Goal: Task Accomplishment & Management: Use online tool/utility

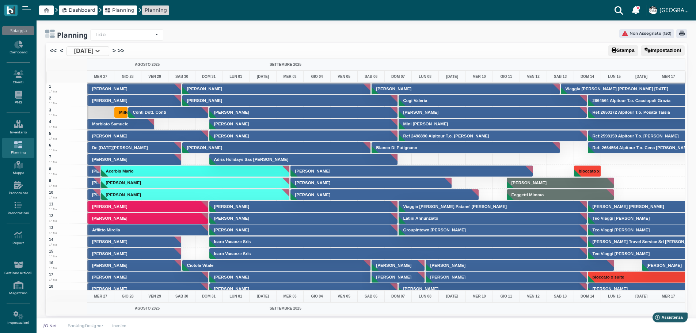
scroll to position [0, 212]
click at [116, 50] on link ">" at bounding box center [114, 50] width 3 height 9
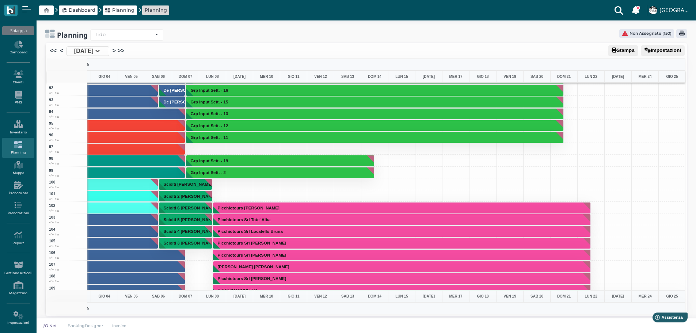
scroll to position [1023, 213]
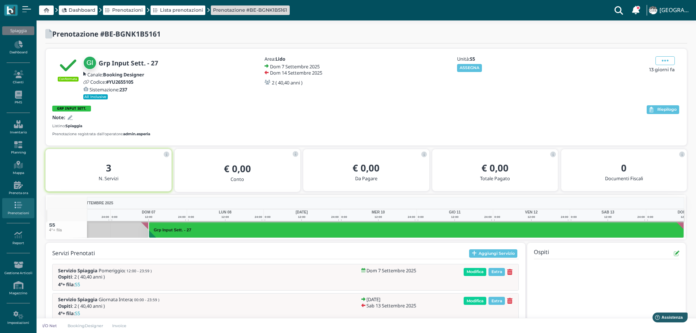
click at [475, 68] on button "ASSEGNA" at bounding box center [469, 68] width 25 height 8
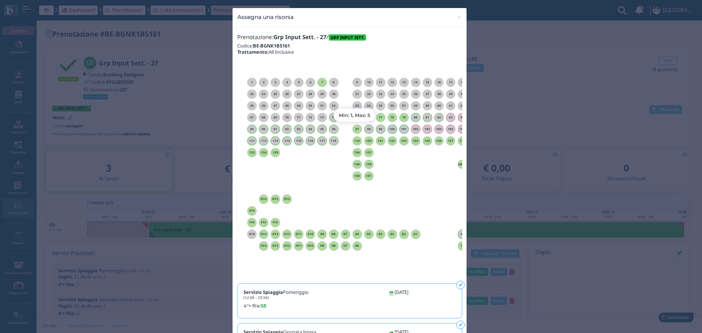
click at [355, 129] on h6 "97" at bounding box center [357, 129] width 10 height 3
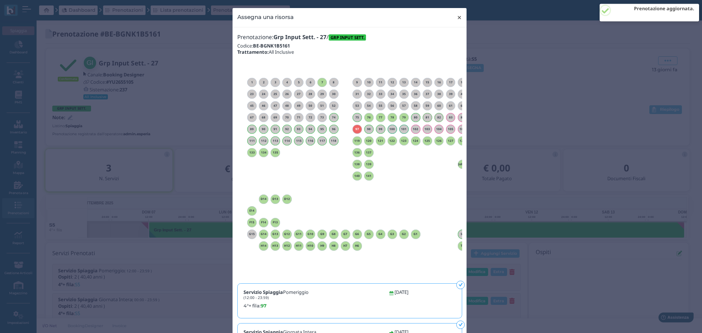
click at [457, 16] on span "×" at bounding box center [458, 18] width 5 height 10
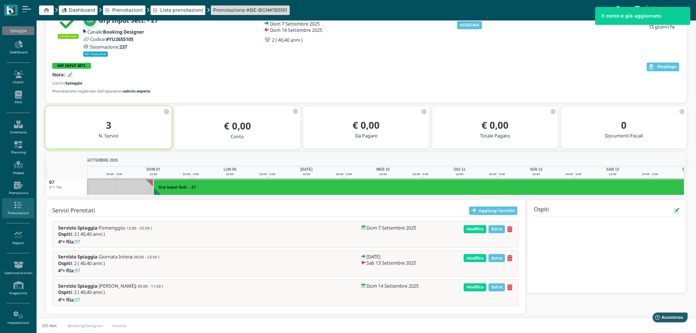
scroll to position [0, 53]
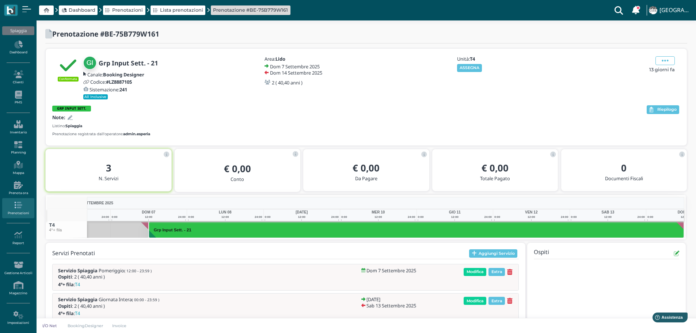
click at [482, 69] on button "ASSEGNA" at bounding box center [469, 68] width 25 height 8
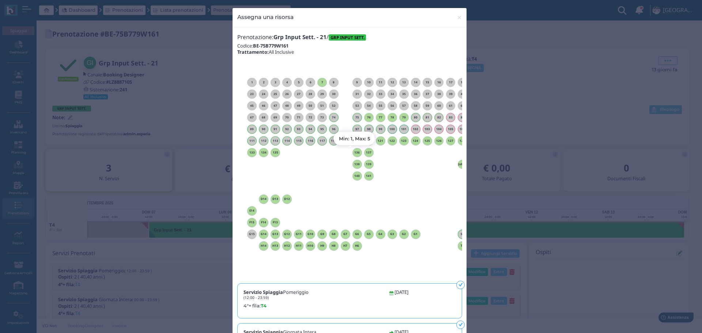
click at [353, 151] on h6 "136" at bounding box center [357, 152] width 10 height 3
drag, startPoint x: 457, startPoint y: 16, endPoint x: 439, endPoint y: 2, distance: 23.0
click at [457, 14] on span "×" at bounding box center [458, 18] width 5 height 10
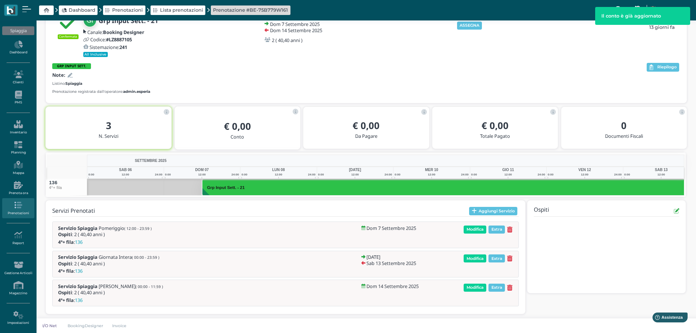
scroll to position [0, 49]
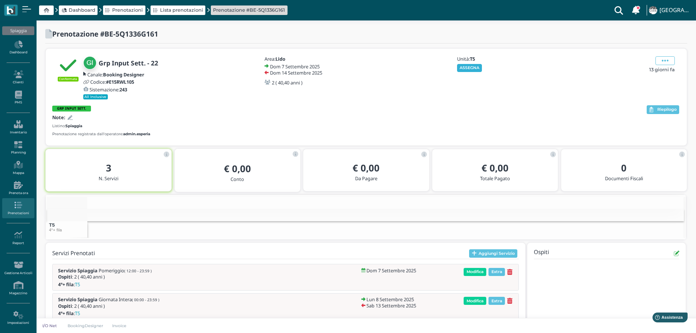
click at [472, 68] on button "ASSEGNA" at bounding box center [469, 68] width 25 height 8
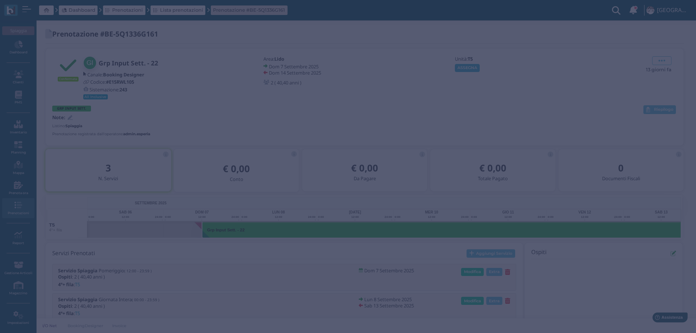
scroll to position [0, 53]
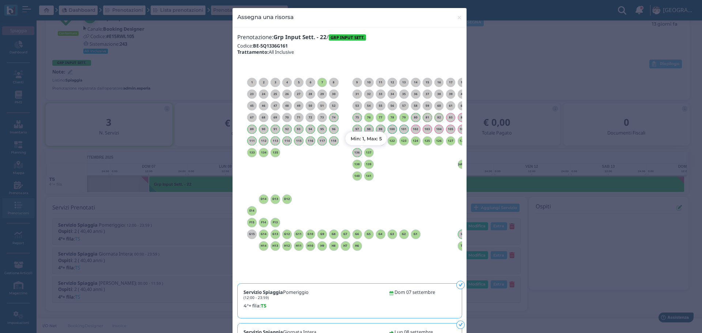
click at [365, 152] on h6 "137" at bounding box center [369, 152] width 10 height 3
click at [456, 17] on span "×" at bounding box center [458, 18] width 5 height 10
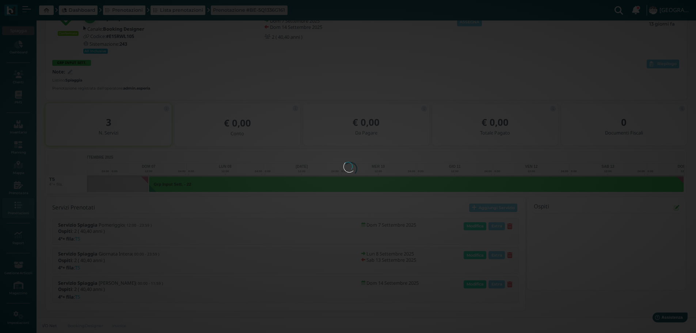
scroll to position [0, 0]
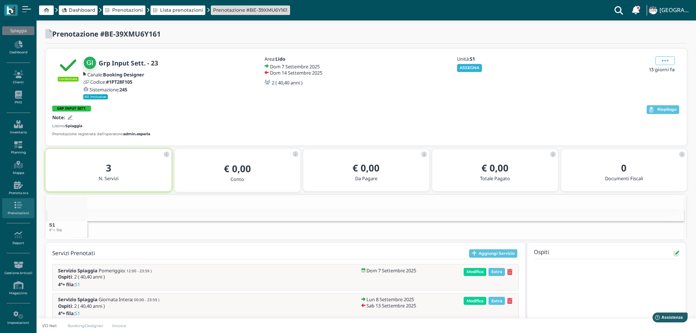
click at [475, 65] on div "Unità: S1 ASSEGNA" at bounding box center [495, 63] width 79 height 15
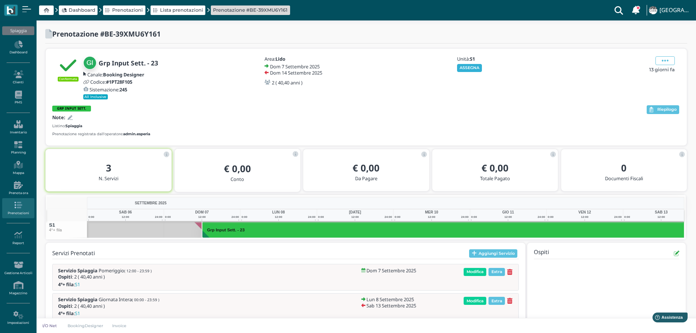
click at [475, 65] on button "ASSEGNA" at bounding box center [469, 68] width 25 height 8
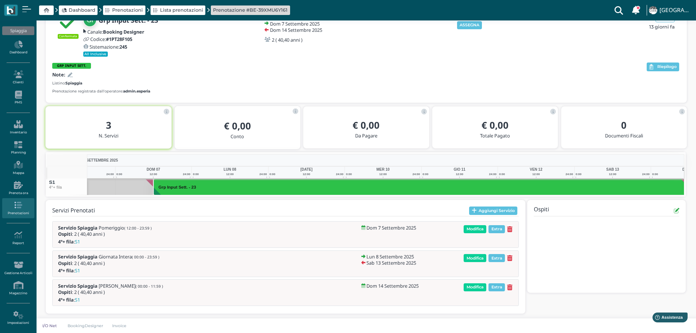
scroll to position [0, 53]
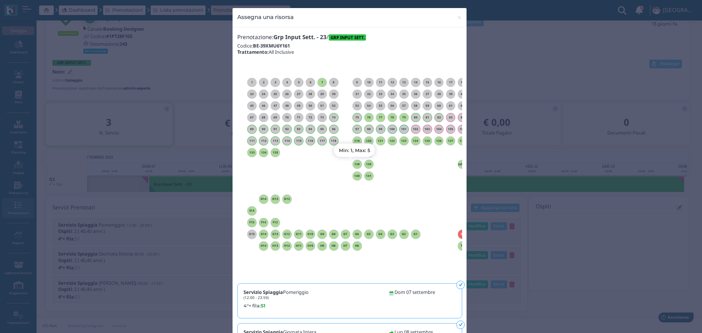
click at [357, 162] on div "138" at bounding box center [357, 165] width 10 height 10
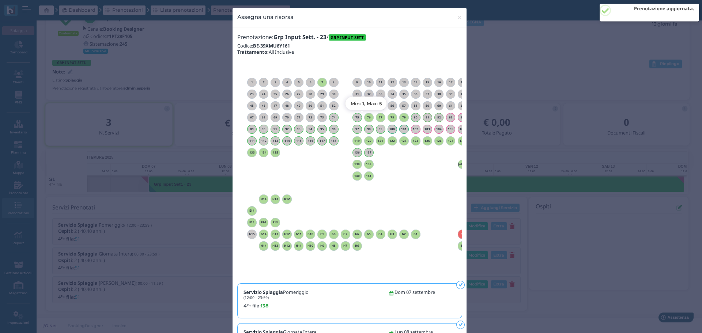
click at [367, 114] on div "76" at bounding box center [369, 118] width 10 height 10
click at [366, 119] on h6 "76" at bounding box center [369, 117] width 10 height 3
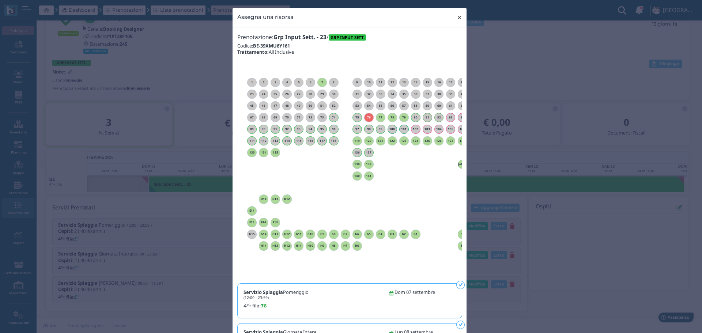
click at [459, 18] on span "×" at bounding box center [458, 18] width 5 height 10
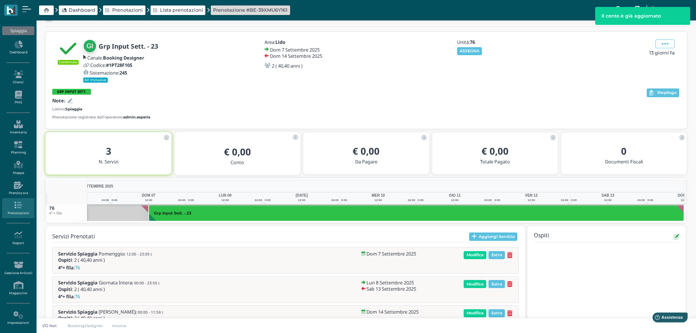
scroll to position [0, 0]
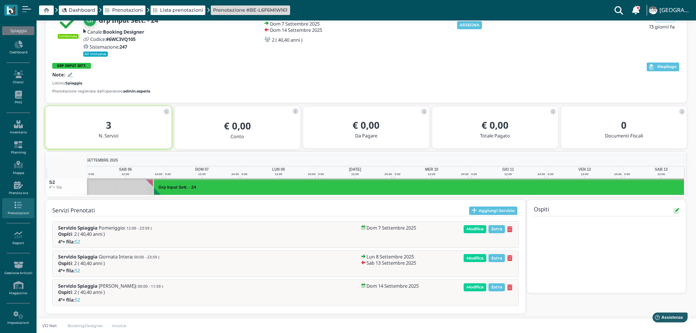
scroll to position [0, 53]
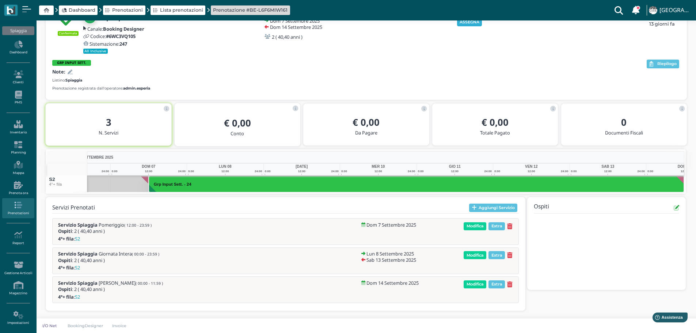
click at [476, 25] on button "ASSEGNA" at bounding box center [469, 22] width 25 height 8
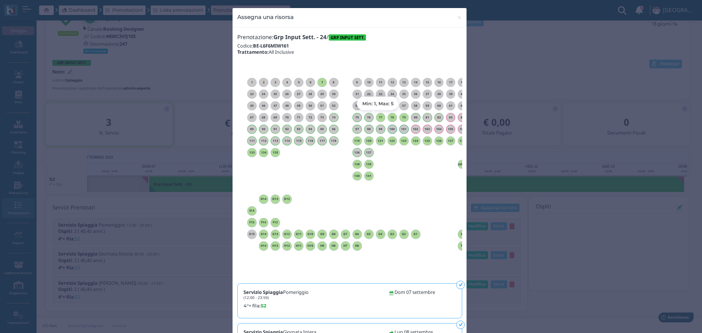
click at [377, 117] on h6 "77" at bounding box center [381, 117] width 10 height 3
click at [459, 18] on span "×" at bounding box center [458, 18] width 5 height 10
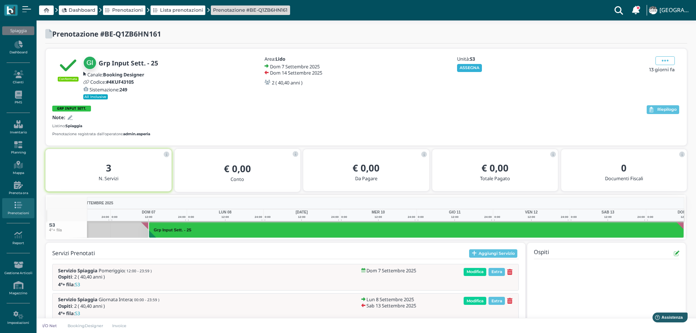
click at [465, 68] on button "ASSEGNA" at bounding box center [469, 68] width 25 height 8
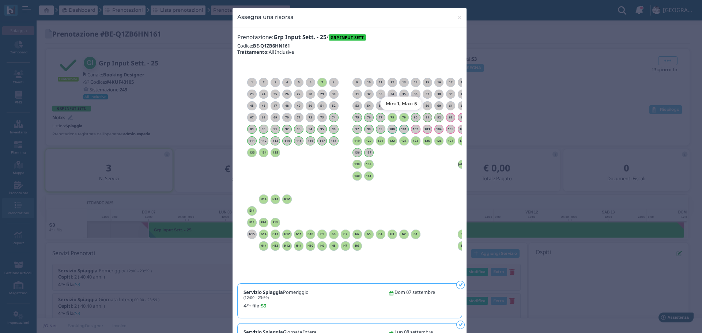
click at [400, 118] on h6 "79" at bounding box center [404, 117] width 10 height 3
click at [456, 17] on span "×" at bounding box center [458, 18] width 5 height 10
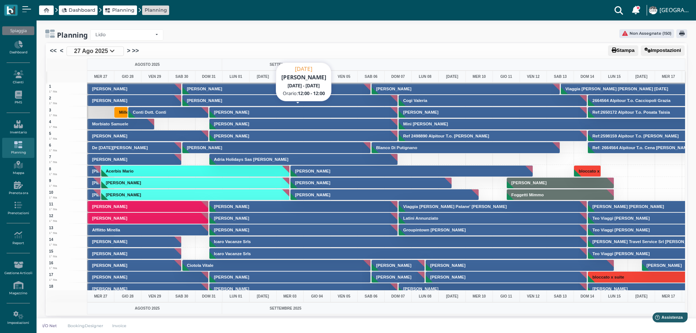
scroll to position [183, 0]
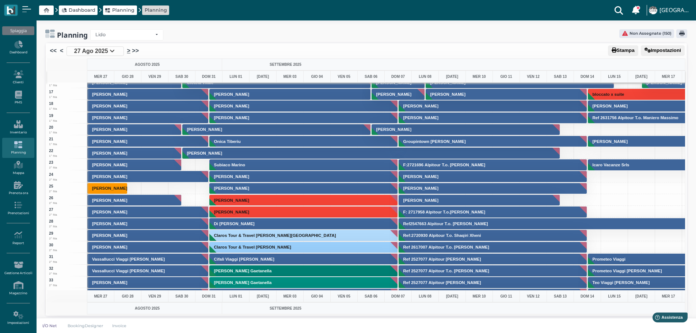
click at [128, 50] on link ">" at bounding box center [128, 50] width 3 height 9
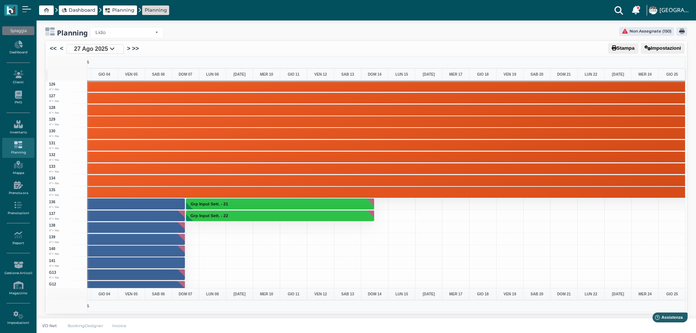
scroll to position [1498, 213]
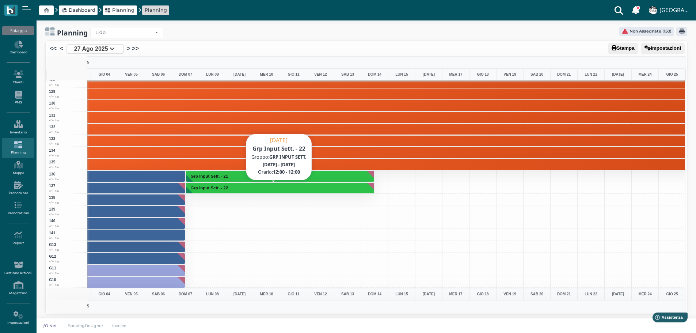
click at [263, 188] on button "Grp Input Sett. - 22" at bounding box center [280, 188] width 189 height 12
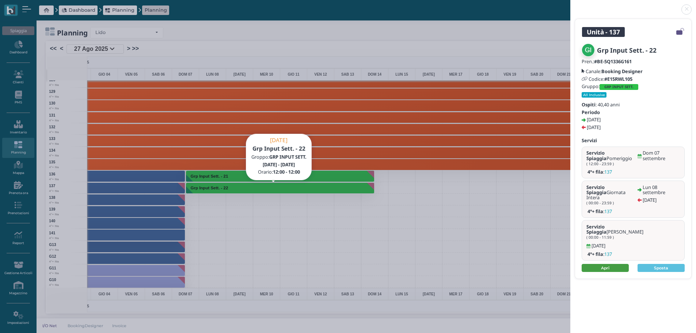
click at [607, 264] on link "Apri" at bounding box center [605, 268] width 47 height 8
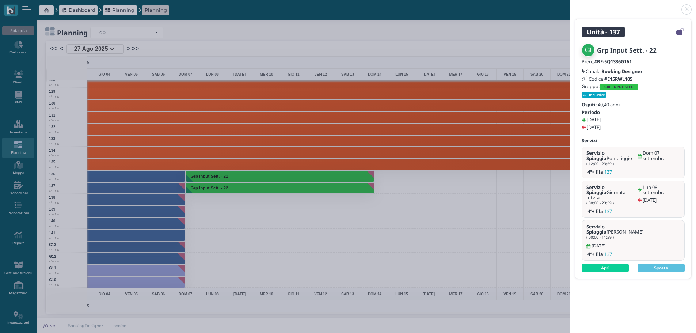
click at [570, 5] on link at bounding box center [570, 5] width 0 height 0
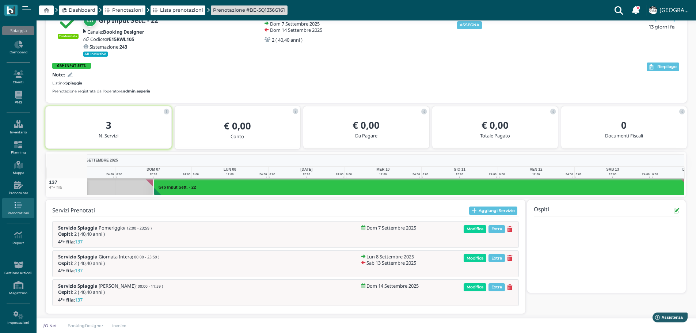
scroll to position [0, 53]
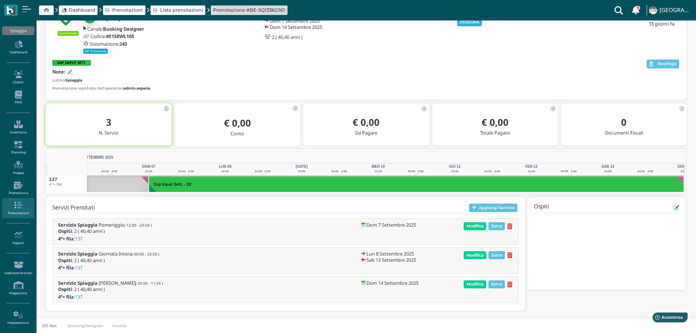
click at [468, 21] on button "ASSEGNA" at bounding box center [469, 22] width 25 height 8
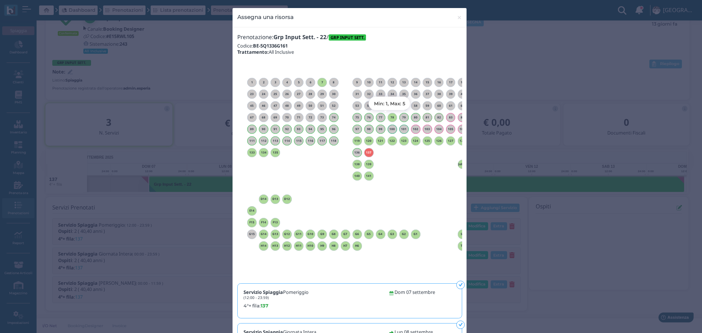
click at [388, 118] on h6 "78" at bounding box center [392, 117] width 10 height 3
click at [456, 20] on span "×" at bounding box center [458, 18] width 5 height 10
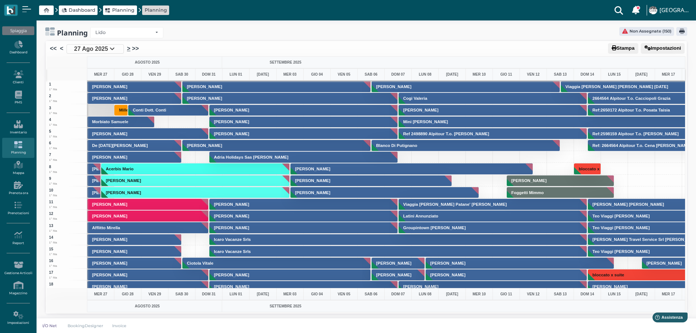
click at [127, 48] on link ">" at bounding box center [128, 48] width 3 height 9
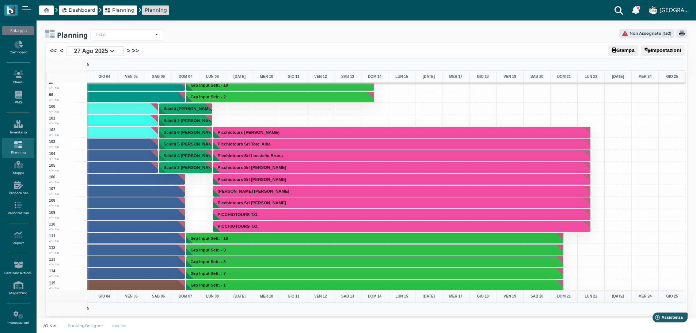
scroll to position [1060, 213]
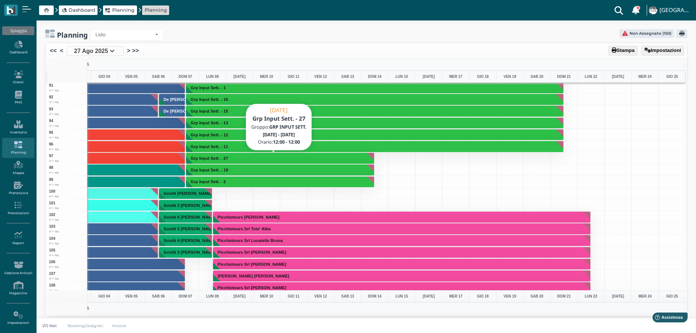
click at [236, 155] on button "Grp Input Sett. - 27" at bounding box center [280, 158] width 189 height 12
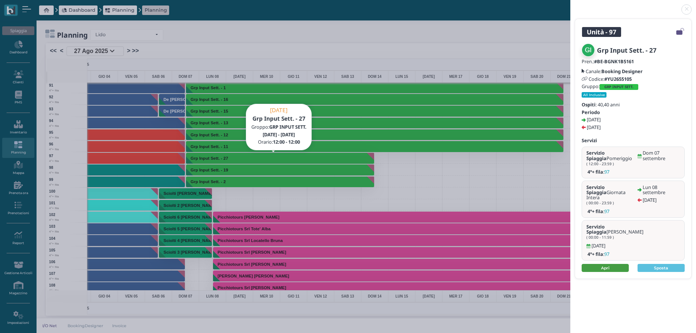
click at [616, 264] on link "Apri" at bounding box center [605, 268] width 47 height 8
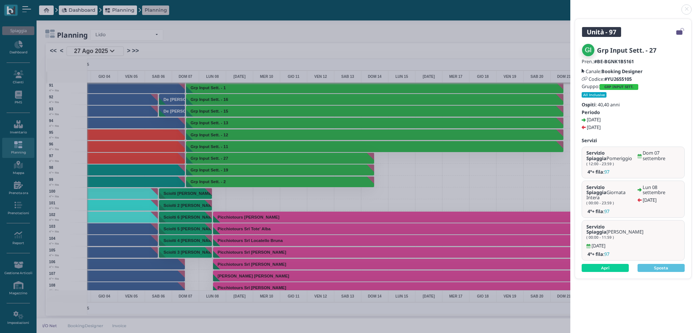
drag, startPoint x: 688, startPoint y: 7, endPoint x: 680, endPoint y: 9, distance: 8.1
click at [570, 5] on link at bounding box center [570, 5] width 0 height 0
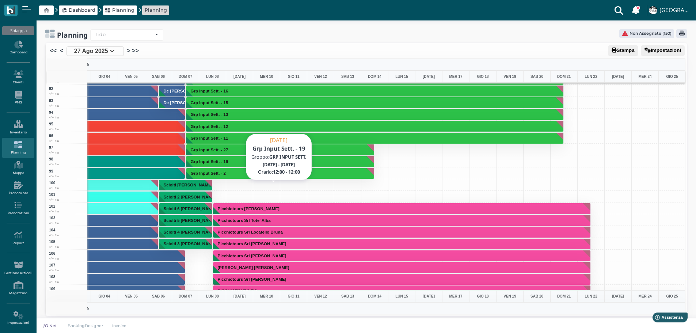
scroll to position [1023, 213]
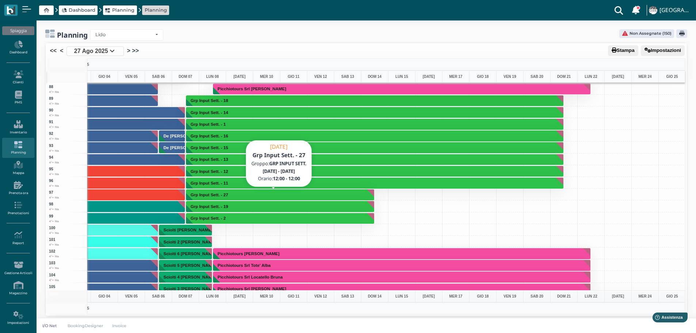
click at [240, 195] on button "Grp Input Sett. - 27" at bounding box center [280, 195] width 189 height 12
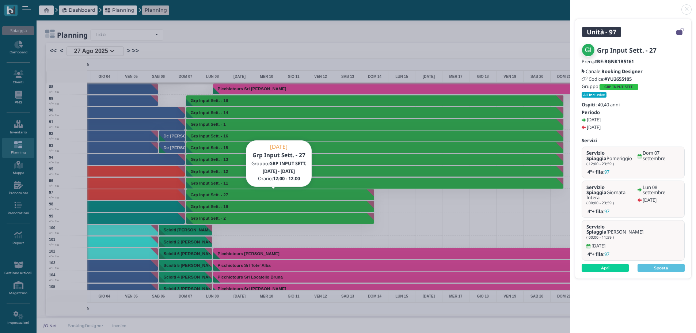
click at [570, 5] on link at bounding box center [570, 5] width 0 height 0
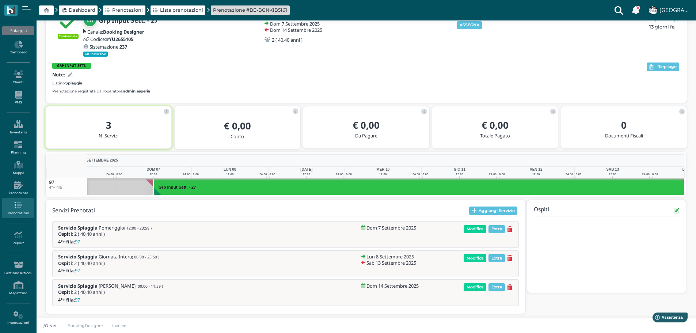
scroll to position [0, 53]
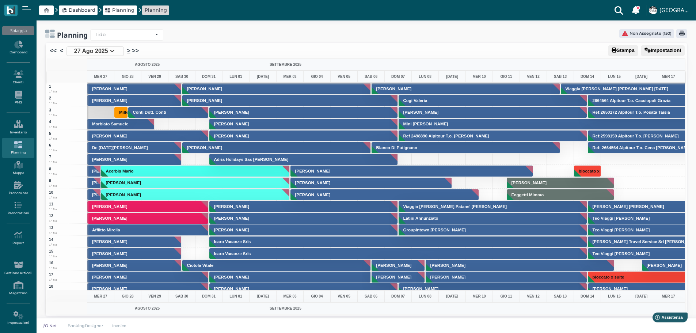
click at [128, 50] on link ">" at bounding box center [128, 50] width 3 height 9
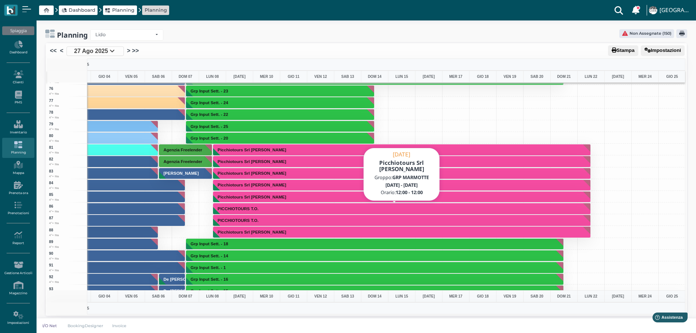
scroll to position [877, 213]
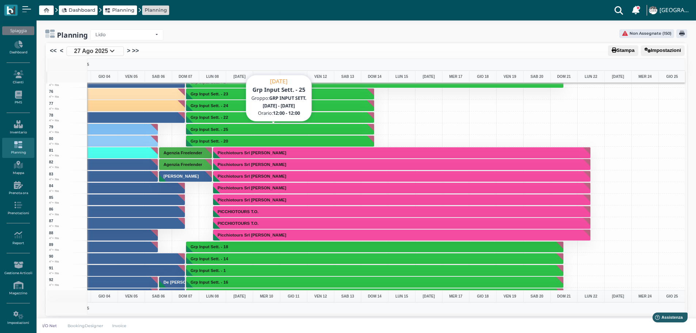
click at [230, 128] on h3 "Grp Input Sett. - 25" at bounding box center [209, 129] width 43 height 4
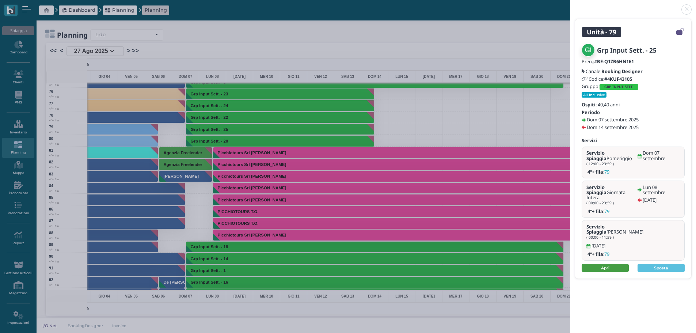
click at [610, 264] on link "Apri" at bounding box center [605, 268] width 47 height 8
click at [570, 5] on link at bounding box center [570, 5] width 0 height 0
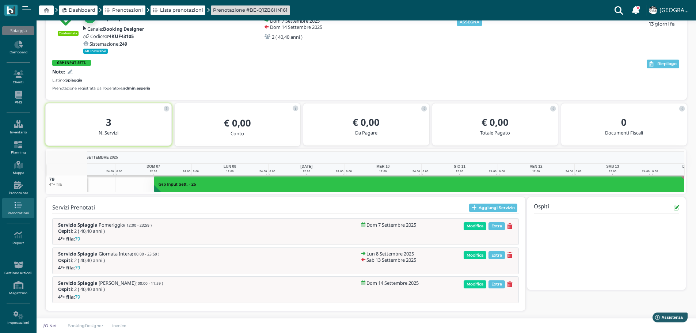
scroll to position [0, 53]
click at [472, 24] on button "ASSEGNA" at bounding box center [469, 22] width 25 height 8
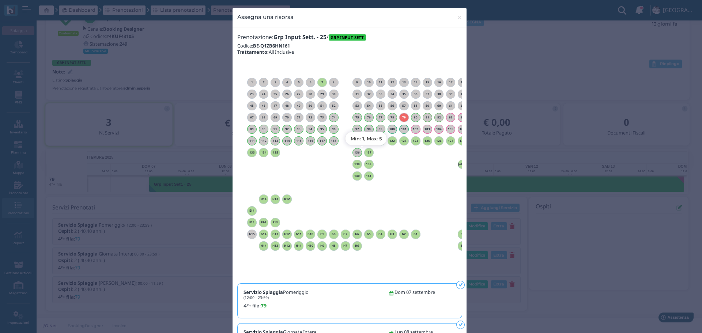
drag, startPoint x: 368, startPoint y: 152, endPoint x: 394, endPoint y: 140, distance: 28.0
click at [368, 151] on h6 "137" at bounding box center [369, 152] width 10 height 3
drag, startPoint x: 458, startPoint y: 17, endPoint x: 411, endPoint y: 27, distance: 47.8
click at [458, 17] on span "×" at bounding box center [458, 18] width 5 height 10
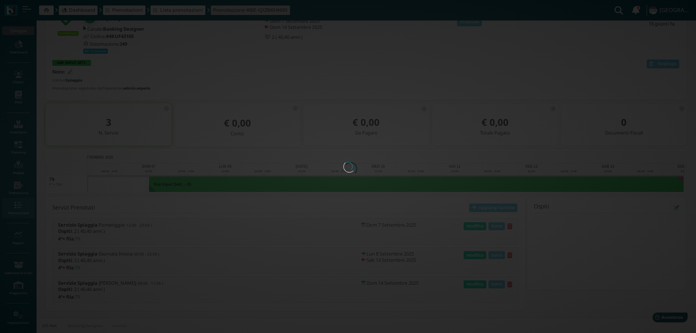
scroll to position [0, 0]
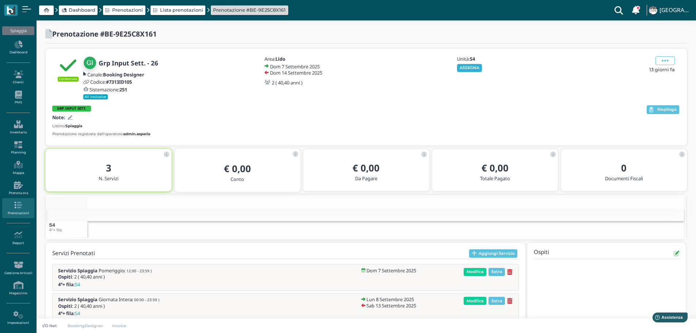
click at [471, 64] on button "ASSEGNA" at bounding box center [469, 68] width 25 height 8
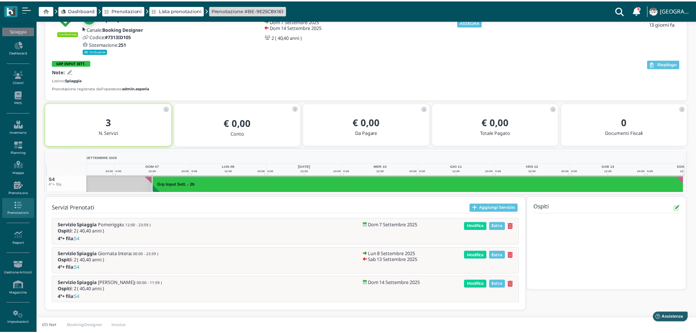
scroll to position [0, 53]
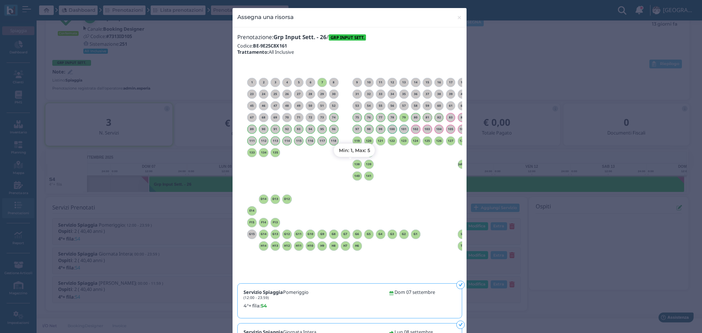
click at [357, 164] on h6 "138" at bounding box center [357, 164] width 10 height 3
click at [458, 17] on span "×" at bounding box center [458, 18] width 5 height 10
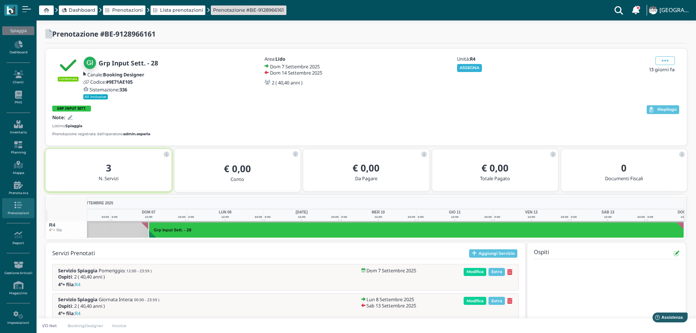
click at [474, 64] on button "ASSEGNA" at bounding box center [469, 68] width 25 height 8
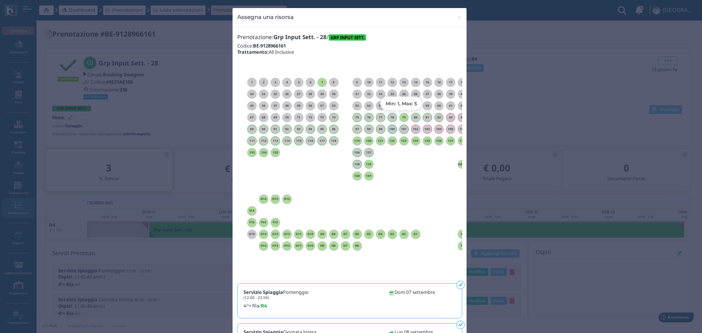
click at [401, 116] on h6 "79" at bounding box center [404, 117] width 10 height 3
drag, startPoint x: 452, startPoint y: 15, endPoint x: 457, endPoint y: 14, distance: 4.4
click at [453, 15] on button "× close" at bounding box center [459, 17] width 15 height 19
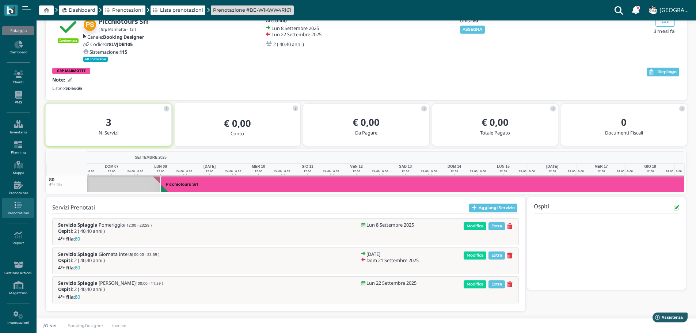
scroll to position [0, 114]
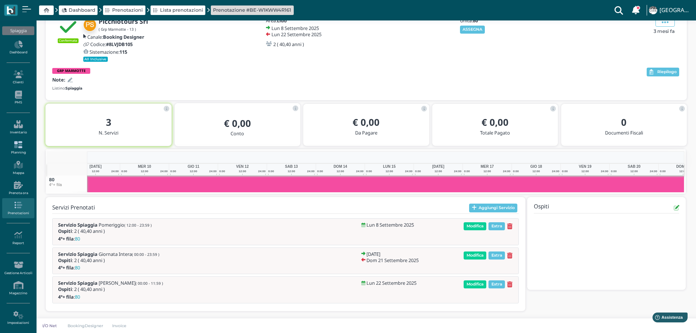
drag, startPoint x: 16, startPoint y: 148, endPoint x: 32, endPoint y: 148, distance: 16.1
click at [16, 148] on icon at bounding box center [18, 145] width 32 height 8
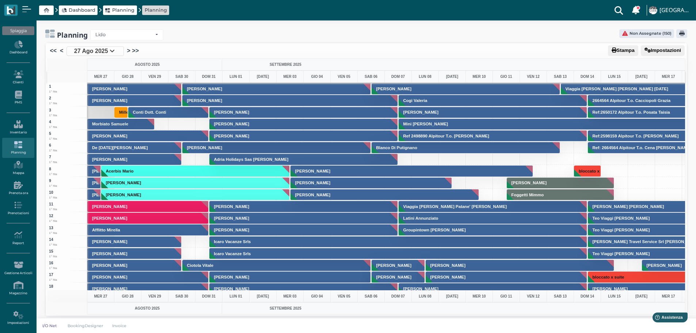
click at [126, 52] on li ">" at bounding box center [127, 51] width 5 height 10
click at [130, 51] on link ">" at bounding box center [128, 50] width 3 height 9
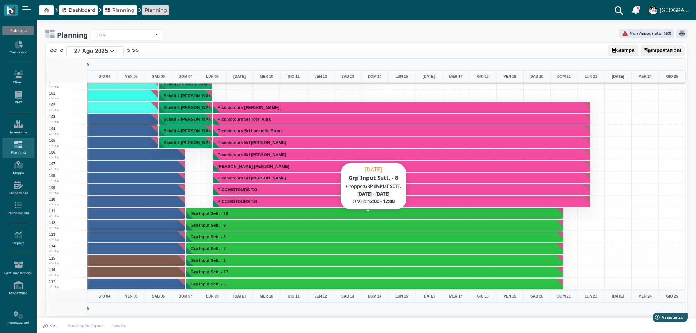
scroll to position [1206, 213]
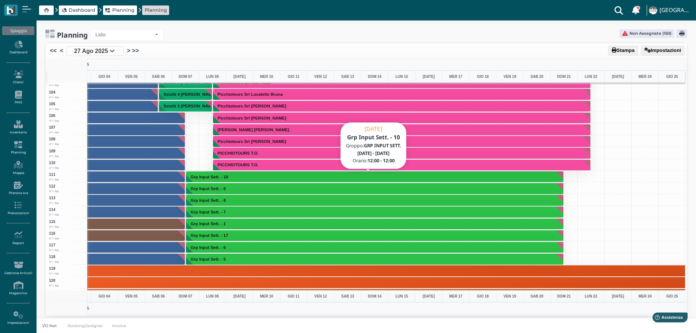
click at [283, 177] on button "Grp Input Sett. - 10" at bounding box center [375, 177] width 378 height 12
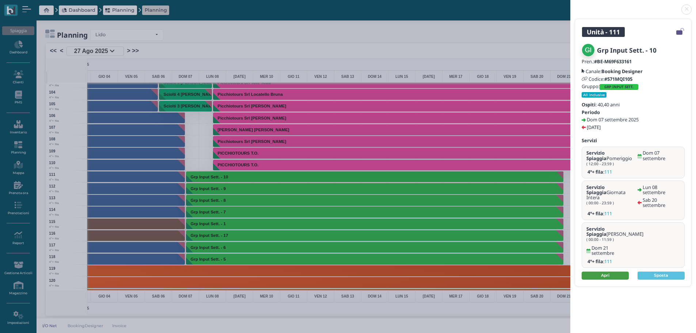
click at [601, 272] on link "Apri" at bounding box center [605, 276] width 47 height 8
drag, startPoint x: 636, startPoint y: 79, endPoint x: 620, endPoint y: 87, distance: 17.5
click at [608, 78] on div "Codice: #571MQI105" at bounding box center [633, 78] width 103 height 5
click at [663, 87] on div "Gruppo: GRP INPUT SETT." at bounding box center [633, 87] width 103 height 6
drag, startPoint x: 686, startPoint y: 8, endPoint x: 692, endPoint y: 8, distance: 6.2
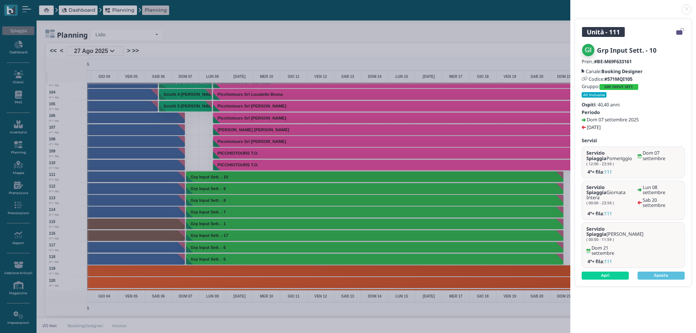
click at [570, 5] on link at bounding box center [570, 5] width 0 height 0
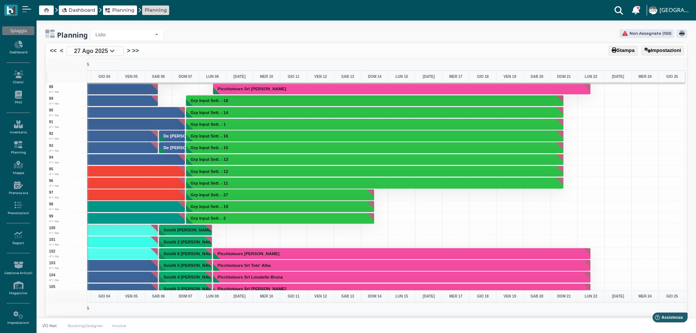
scroll to position [841, 213]
